Goal: Task Accomplishment & Management: Manage account settings

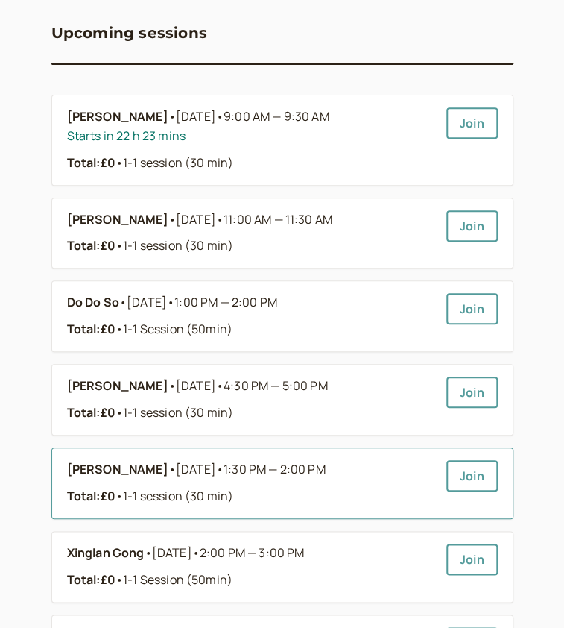
scroll to position [249, 0]
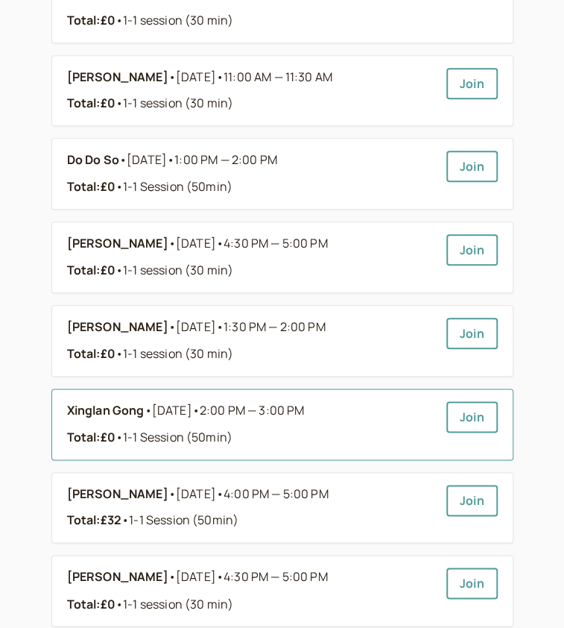
click at [303, 428] on link "Xinglan Gong • [DATE] • 2:00 PM — 3:00 PM Total: £0 • 1-1 Session (50min)" at bounding box center [251, 424] width 368 height 46
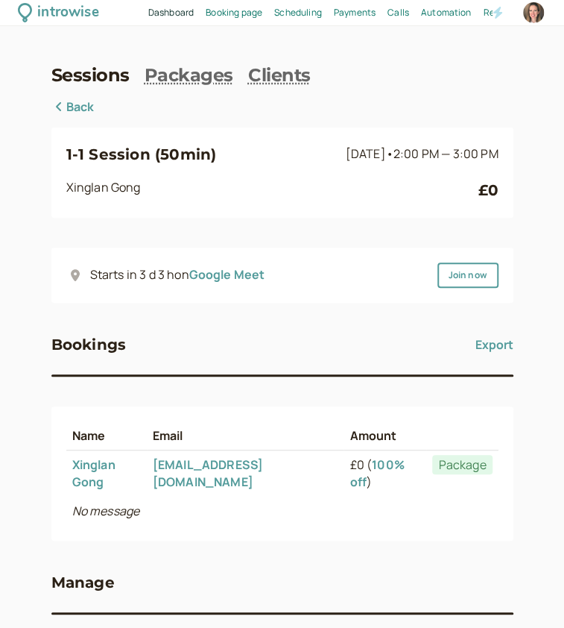
scroll to position [78, 0]
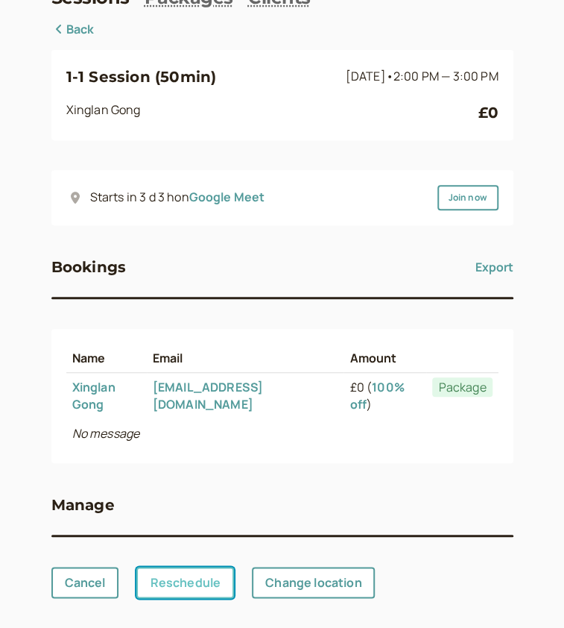
click at [163, 580] on link "Reschedule" at bounding box center [185, 582] width 98 height 31
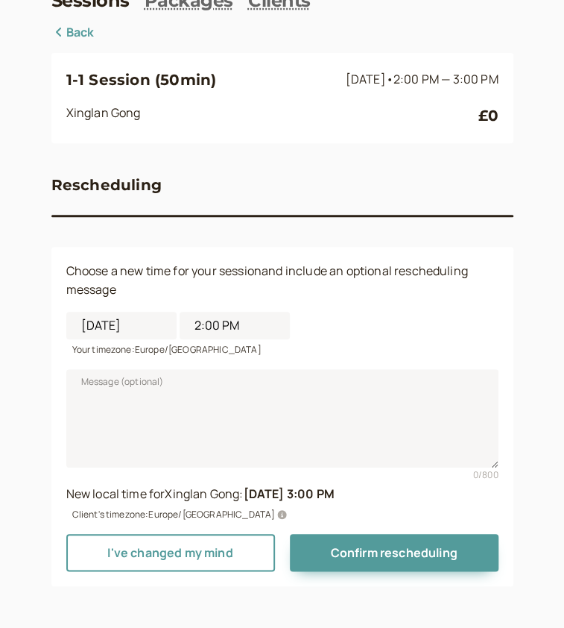
scroll to position [60, 0]
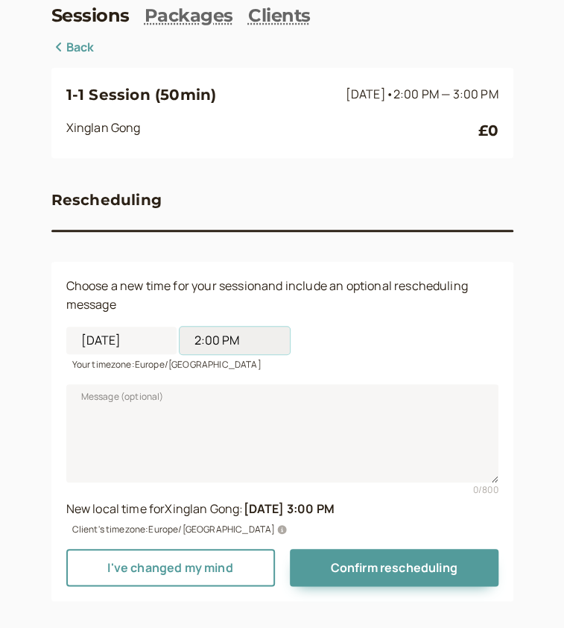
click at [180, 329] on input "2:00 PM" at bounding box center [235, 341] width 110 height 28
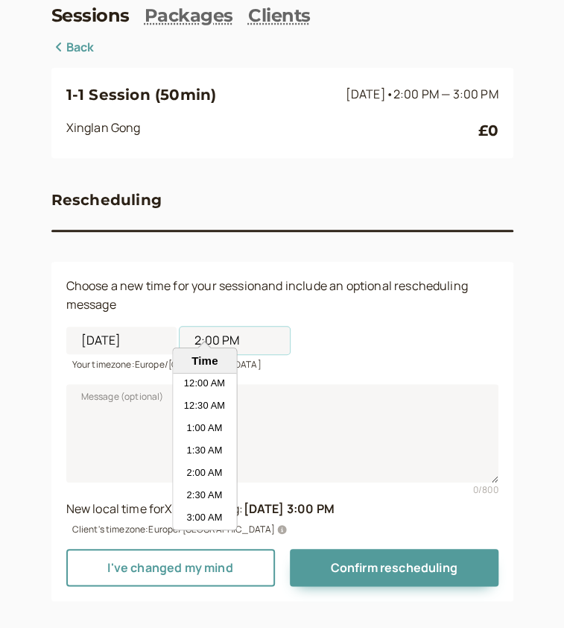
scroll to position [559, 0]
click at [103, 330] on input "[DATE]" at bounding box center [121, 341] width 110 height 28
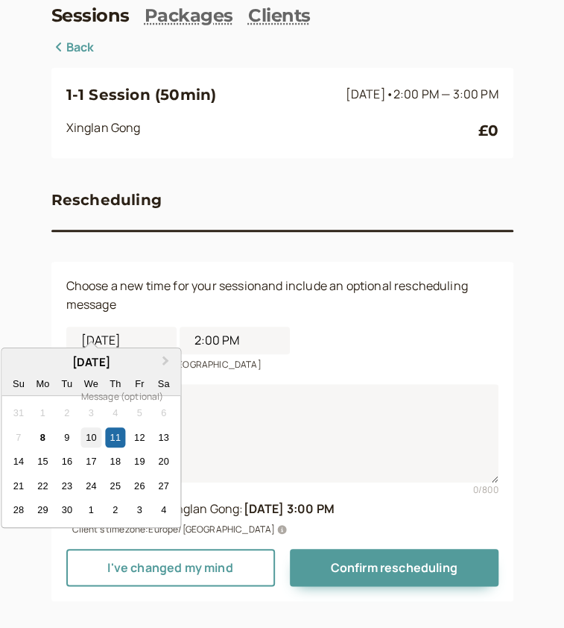
click at [95, 442] on div "10" at bounding box center [91, 437] width 20 height 20
type input "[DATE]"
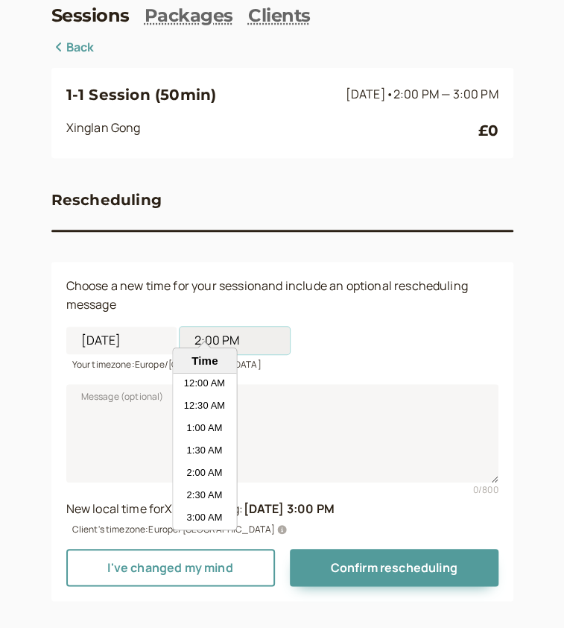
click at [180, 329] on input "2:00 PM" at bounding box center [235, 341] width 110 height 28
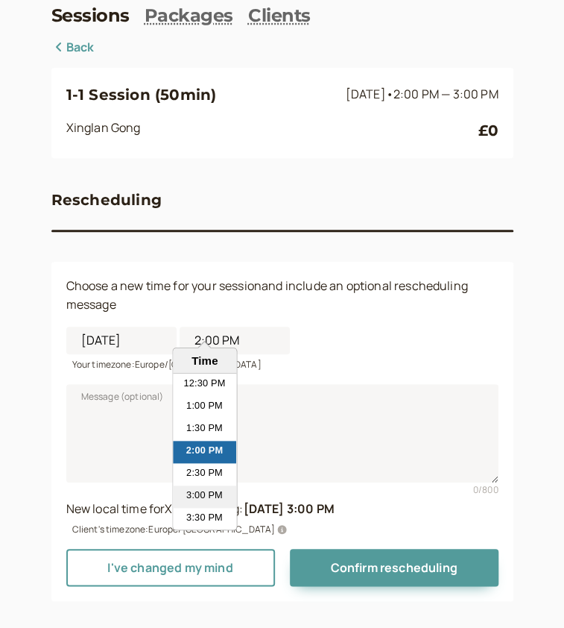
click at [197, 492] on li "3:00 PM" at bounding box center [204, 496] width 63 height 22
type input "3:00 PM"
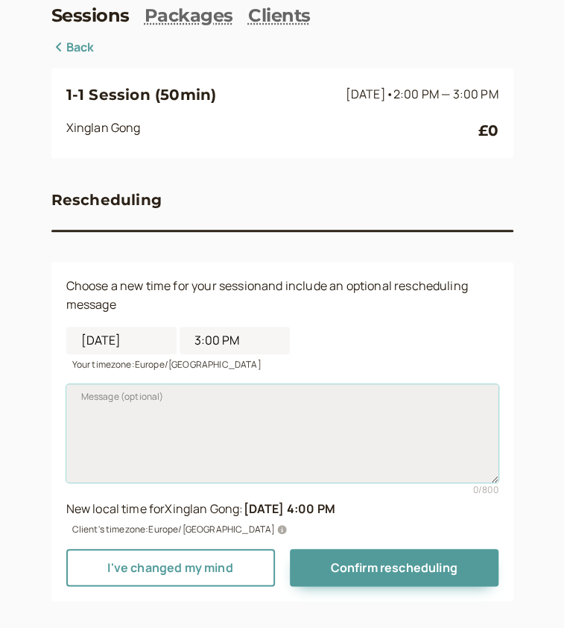
click at [122, 412] on textarea "Message (optional)" at bounding box center [282, 433] width 432 height 98
click at [110, 403] on textarea "4pm Germny time" at bounding box center [282, 433] width 432 height 98
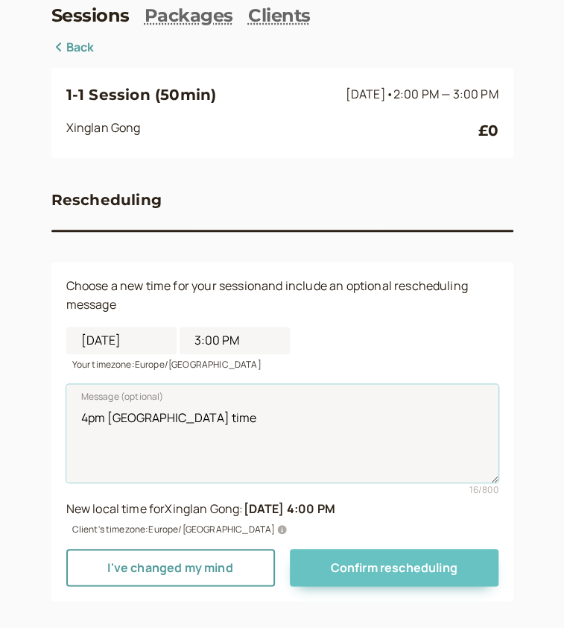
type textarea "4pm [GEOGRAPHIC_DATA] time"
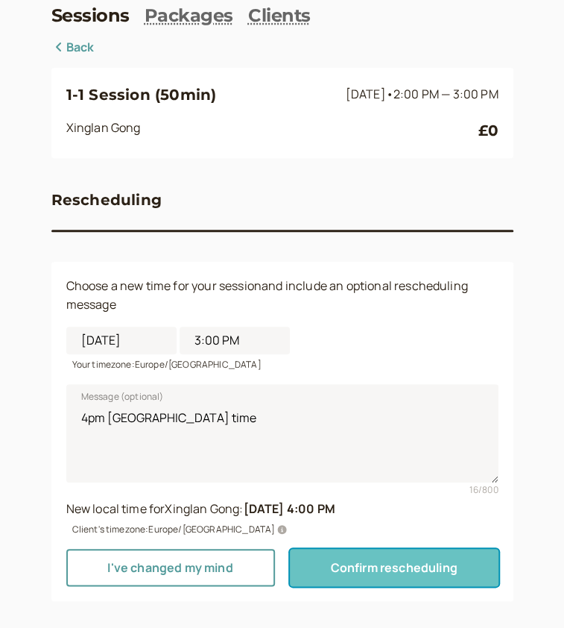
click at [355, 560] on button "Confirm rescheduling" at bounding box center [394, 567] width 209 height 37
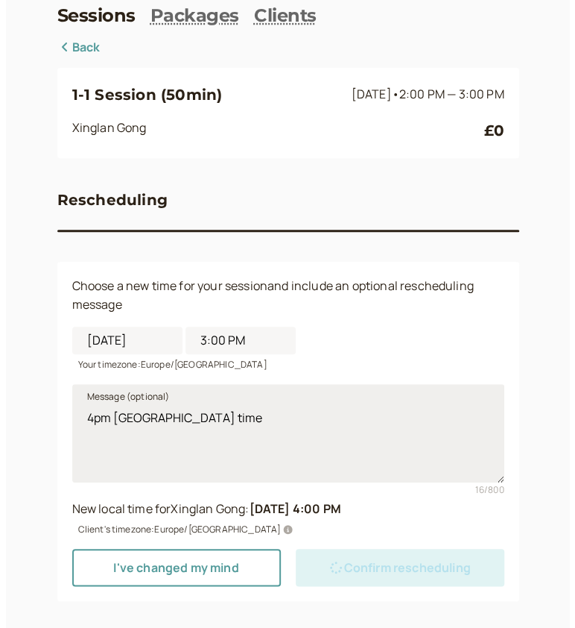
scroll to position [0, 0]
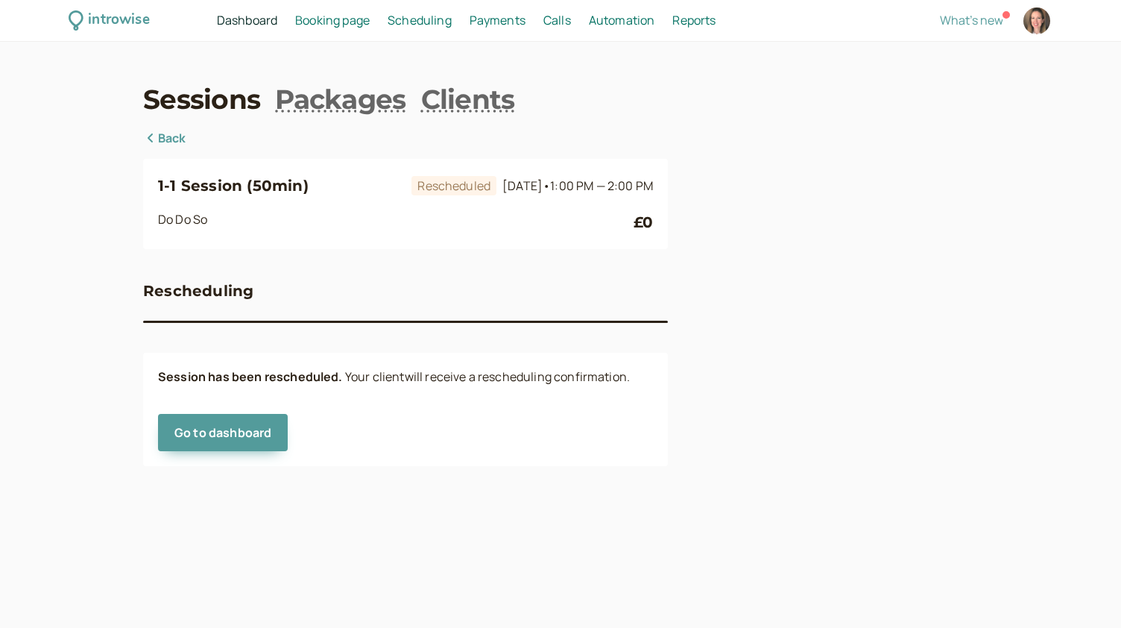
click at [323, 34] on div "introwise Dashboard Dashboard Booking page Booking Scheduling Scheduling Paymen…" at bounding box center [560, 21] width 1121 height 42
click at [326, 18] on span "Booking page" at bounding box center [332, 20] width 75 height 16
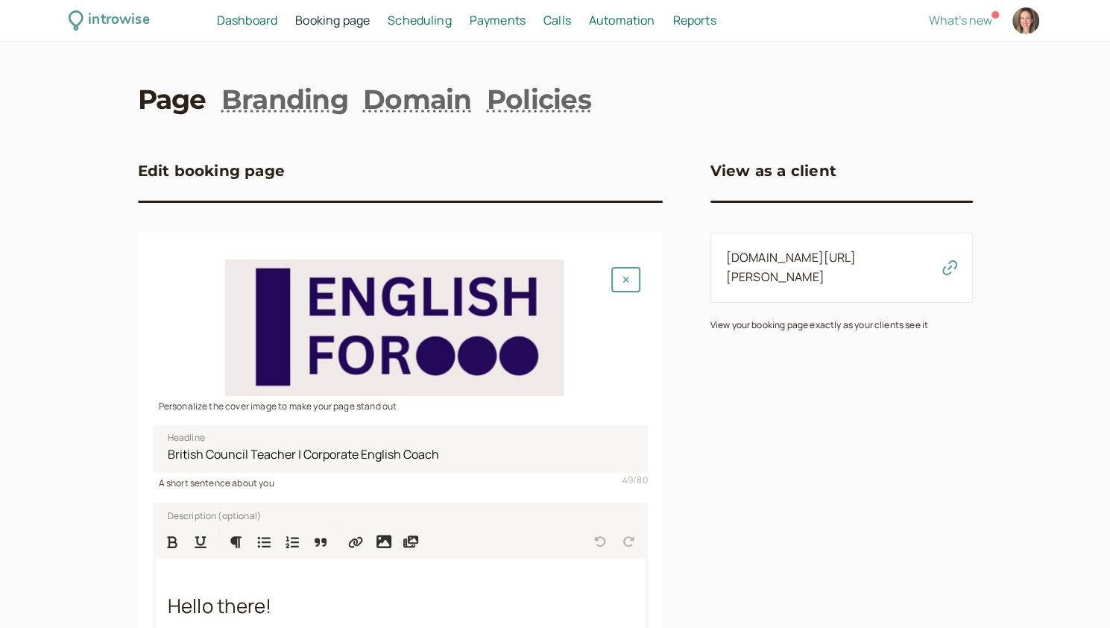
click at [413, 14] on span "Scheduling" at bounding box center [420, 20] width 64 height 16
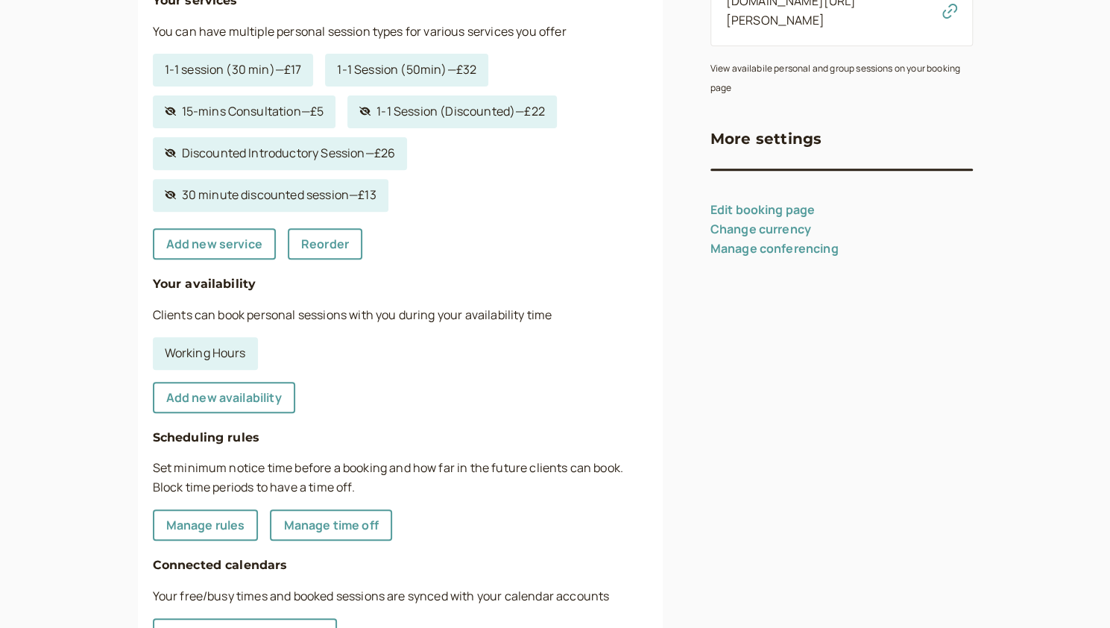
scroll to position [258, 0]
click at [239, 362] on link "Working Hours" at bounding box center [205, 351] width 105 height 33
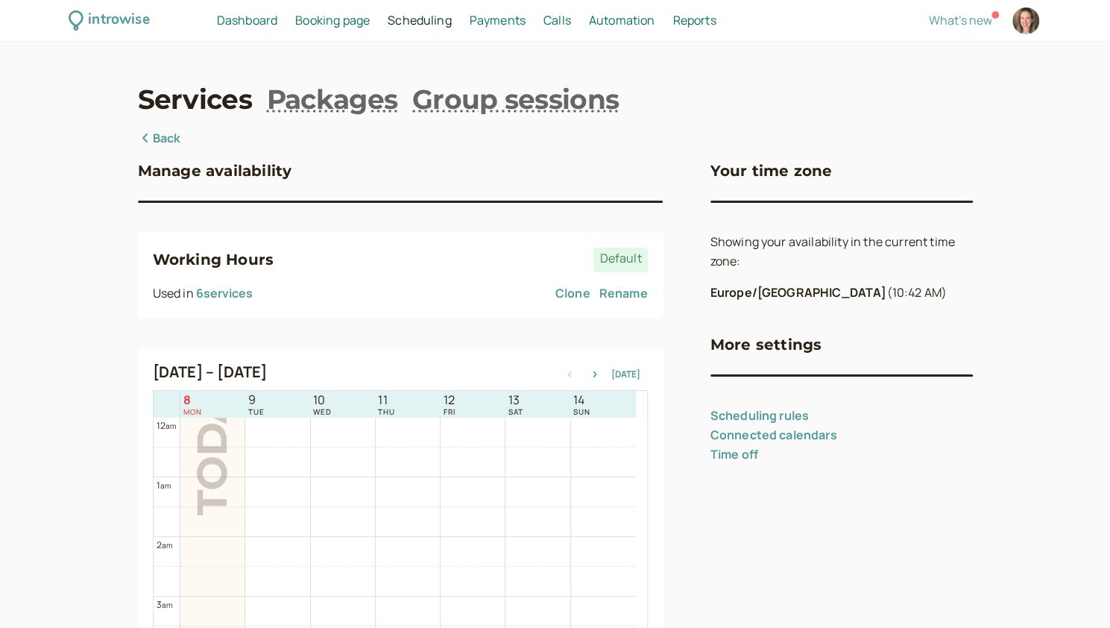
click at [401, 19] on span "Scheduling" at bounding box center [420, 20] width 64 height 16
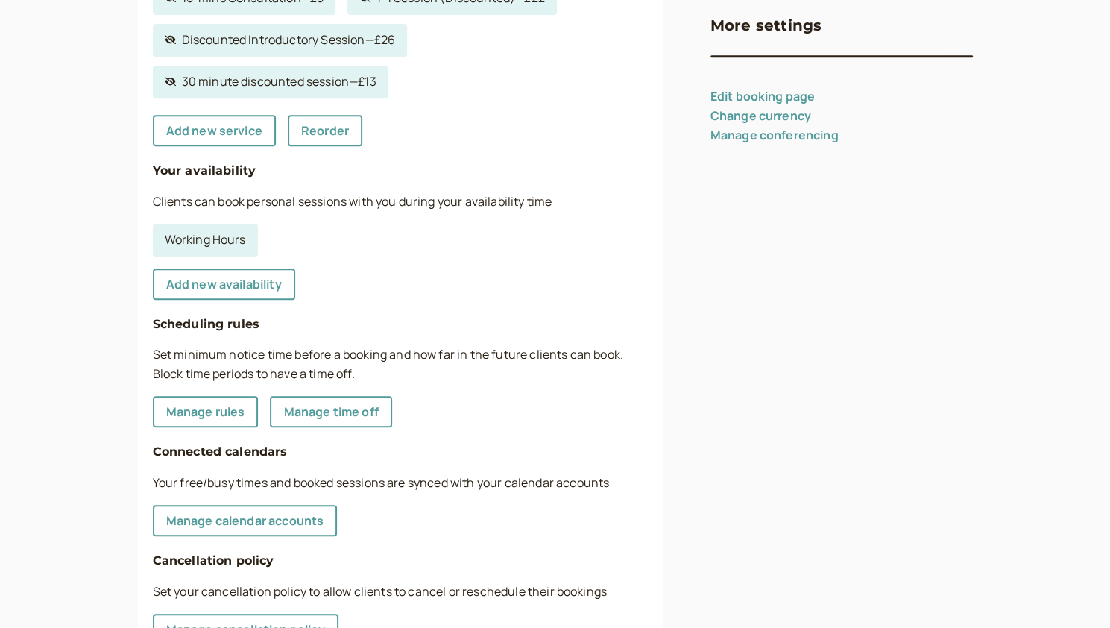
scroll to position [378, 0]
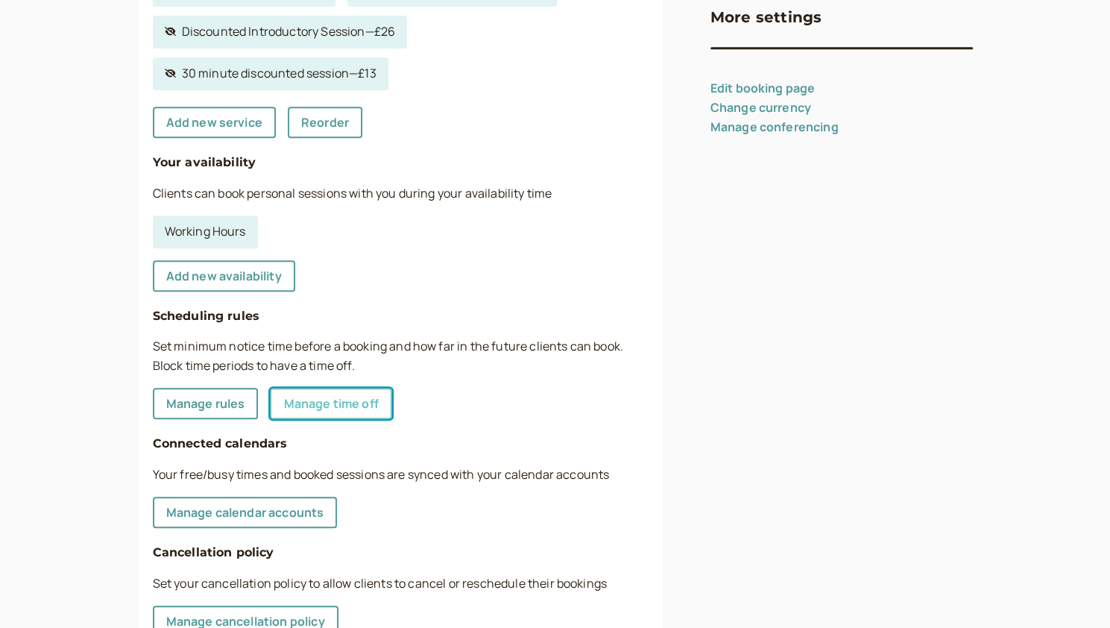
click at [327, 409] on link "Manage time off" at bounding box center [331, 403] width 122 height 31
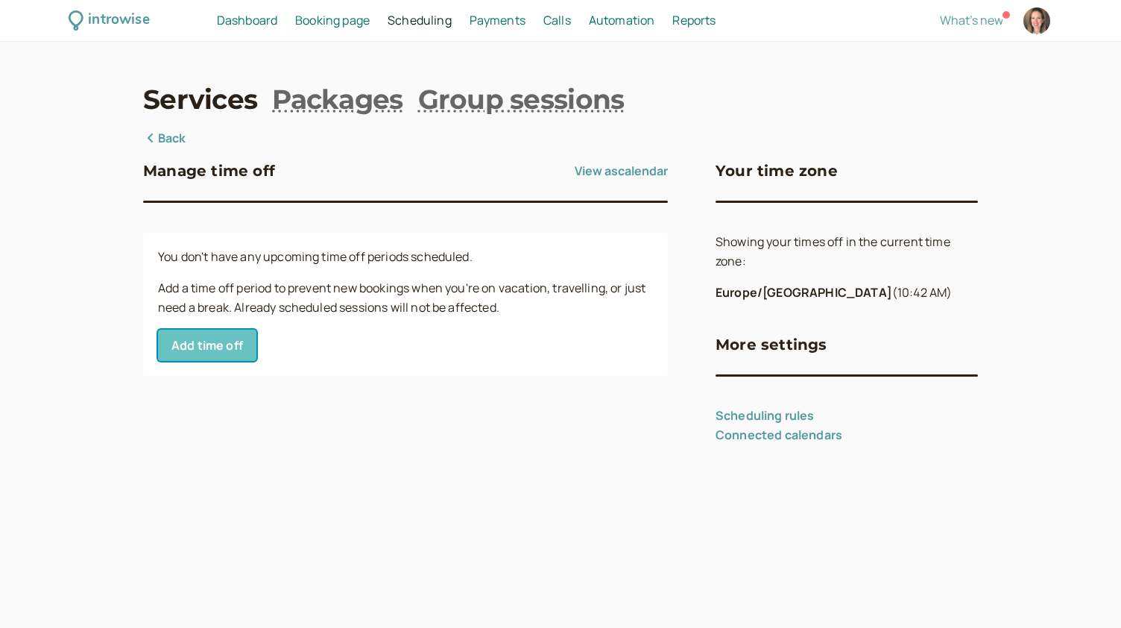
click at [222, 344] on button "Add time off" at bounding box center [207, 344] width 98 height 31
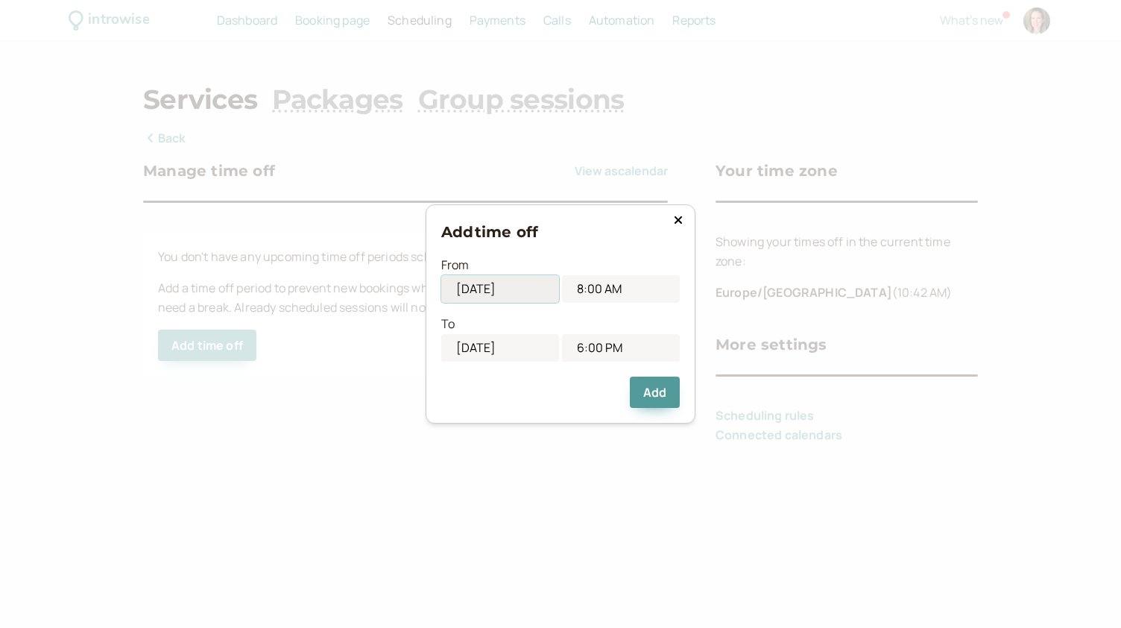
click at [485, 297] on input "09/09/2025" at bounding box center [500, 289] width 118 height 28
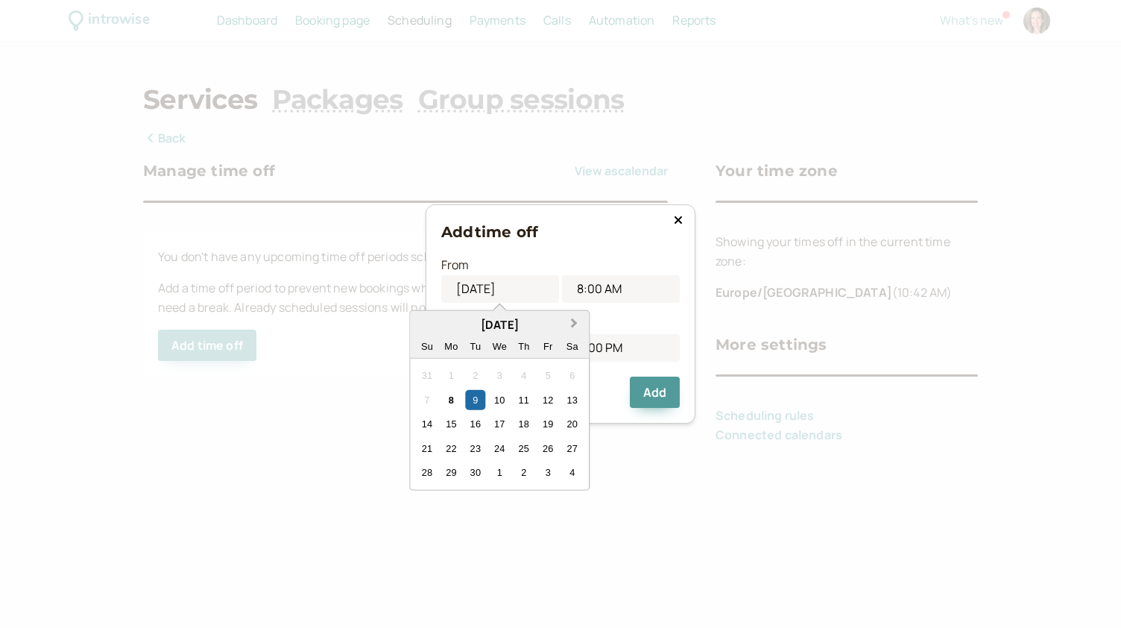
click at [575, 326] on button "Next Month" at bounding box center [576, 324] width 24 height 24
click at [450, 401] on div "6" at bounding box center [451, 400] width 20 height 20
type input "10/06/2025"
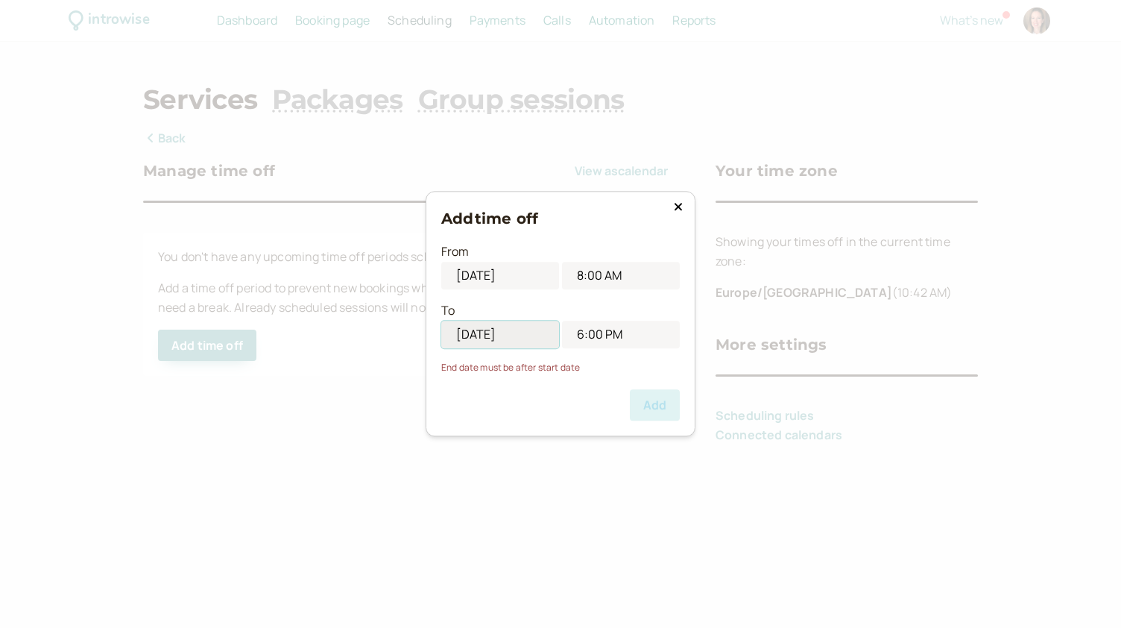
click at [519, 327] on input "09/09/2025" at bounding box center [500, 335] width 118 height 28
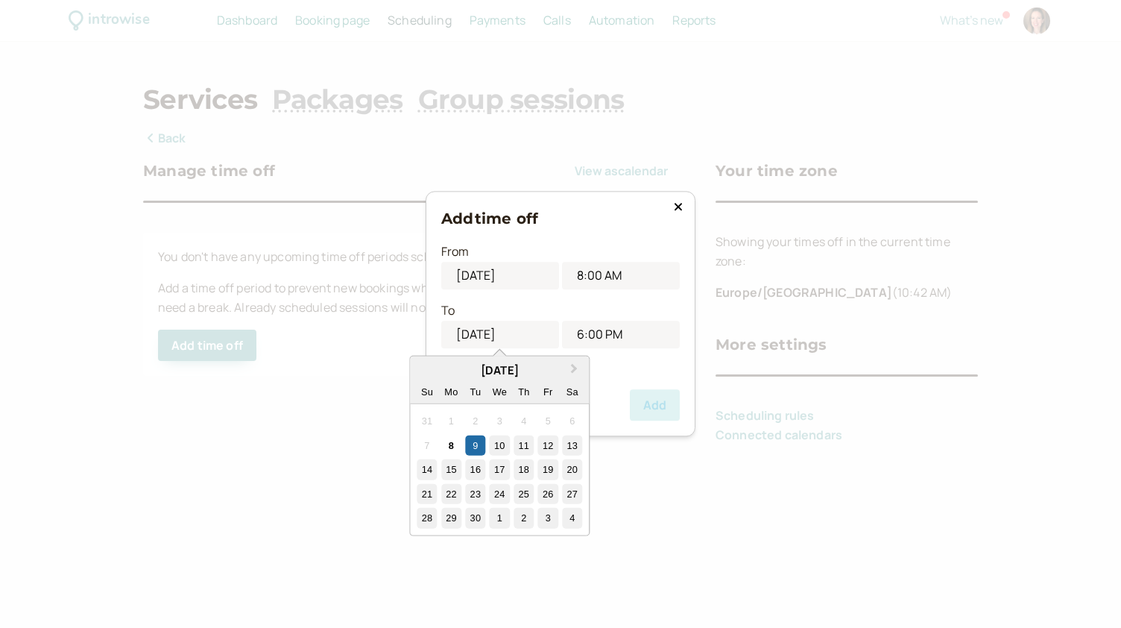
click at [570, 445] on div "13" at bounding box center [572, 445] width 20 height 20
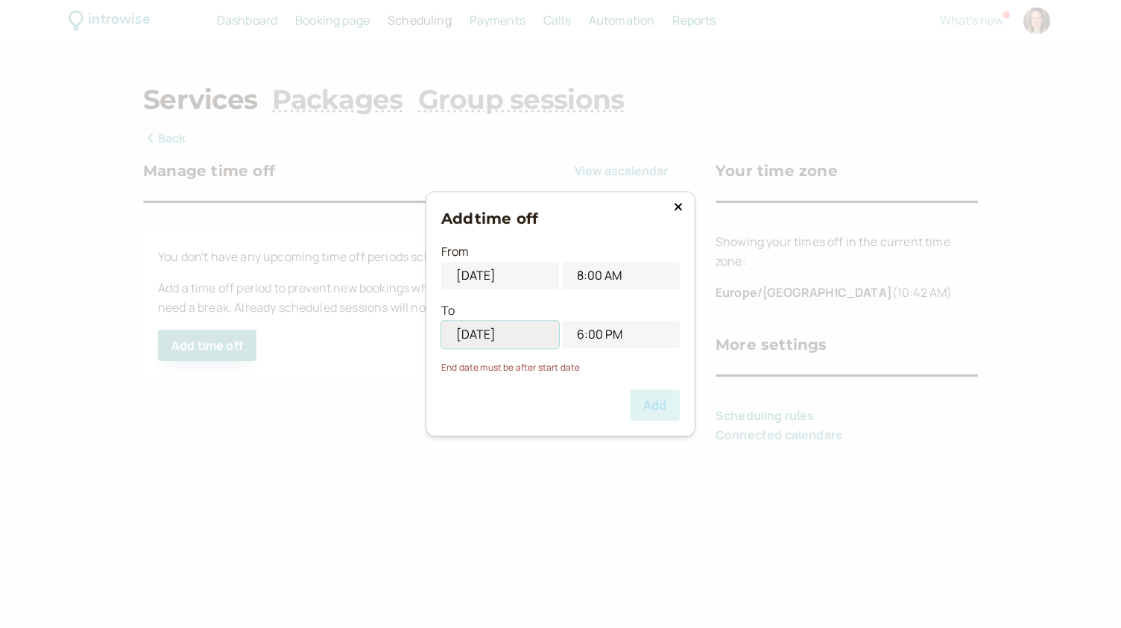
click at [494, 333] on input "09/13/2025" at bounding box center [500, 335] width 118 height 28
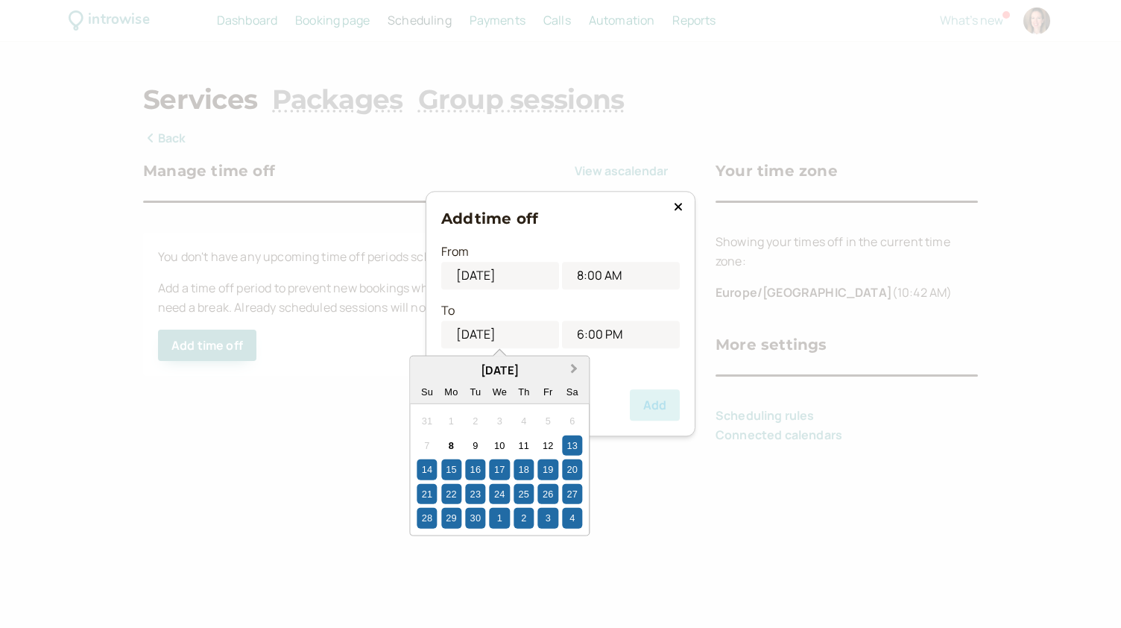
click at [574, 369] on span "Next Month" at bounding box center [574, 368] width 0 height 17
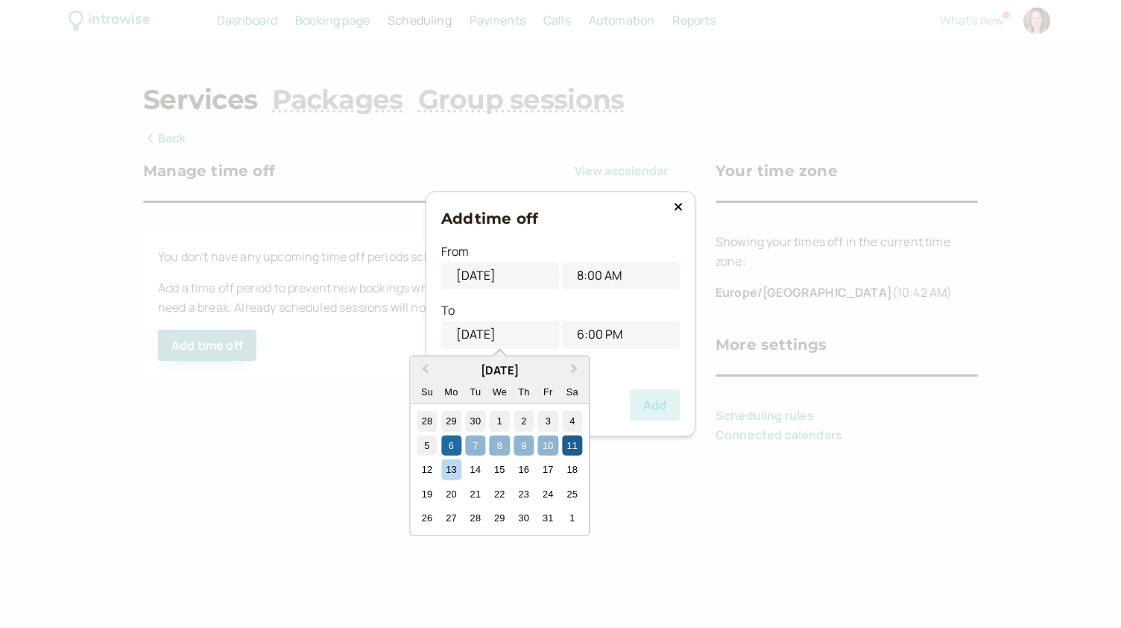
click at [569, 442] on div "11" at bounding box center [572, 445] width 20 height 20
type input "10/11/2025"
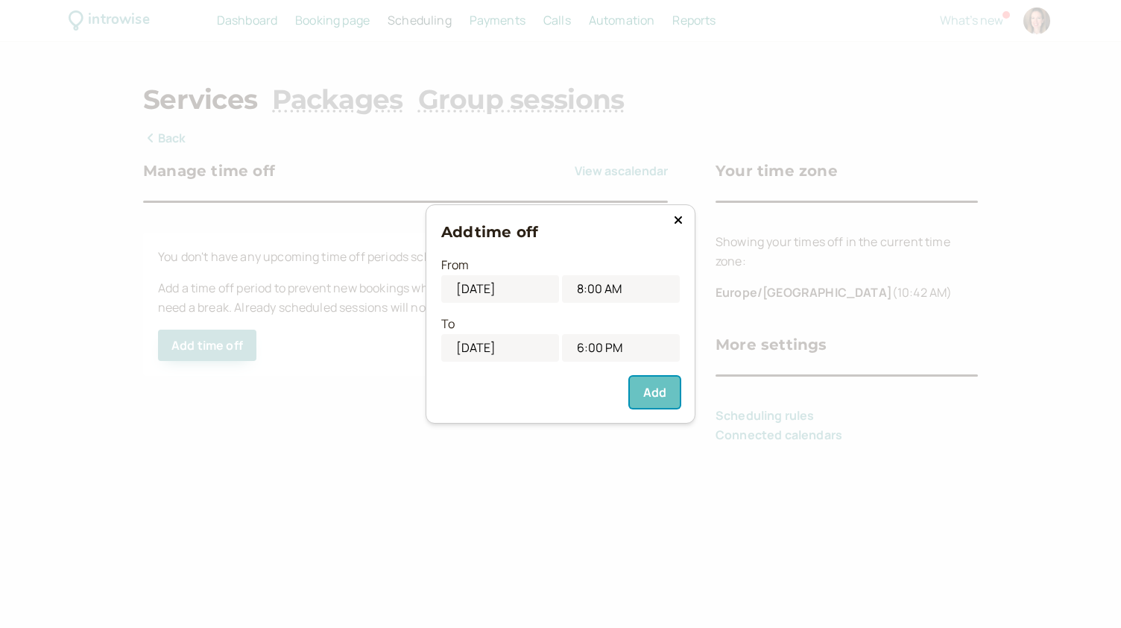
click at [649, 389] on button "Add" at bounding box center [655, 391] width 50 height 31
